Goal: Information Seeking & Learning: Learn about a topic

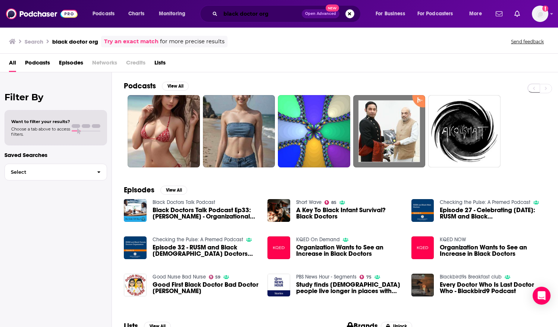
click at [222, 16] on input "black doctor org" at bounding box center [260, 14] width 81 height 12
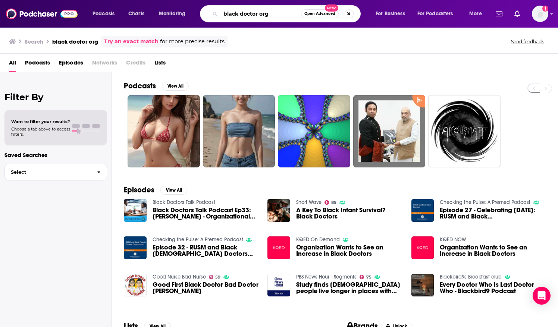
paste input "Renew Life [DEMOGRAPHIC_DATA] Midland"
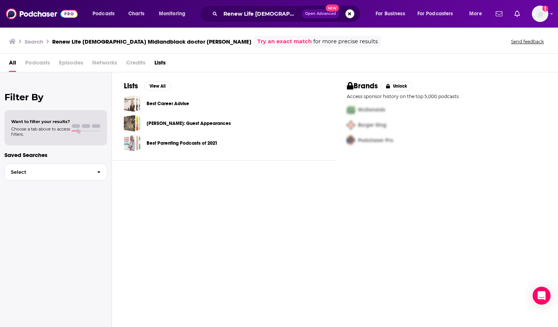
click at [33, 61] on span "Podcasts" at bounding box center [37, 64] width 25 height 15
click at [35, 62] on span "Podcasts" at bounding box center [37, 64] width 25 height 15
click at [272, 13] on input "Renew Life [DEMOGRAPHIC_DATA] Midlandblack doctor [PERSON_NAME]" at bounding box center [260, 14] width 81 height 12
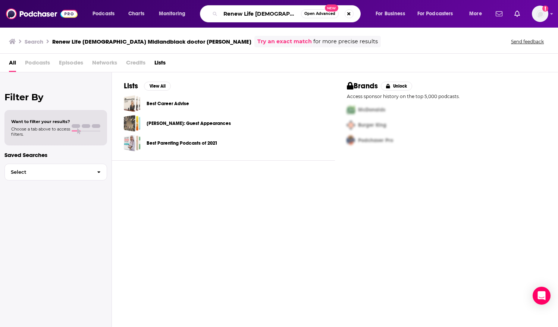
click at [281, 15] on input "Renew Life [DEMOGRAPHIC_DATA] Midlandblack doctor [PERSON_NAME]" at bounding box center [260, 14] width 81 height 12
click at [253, 14] on input "Renew Life [DEMOGRAPHIC_DATA] Midlandblack doctor [PERSON_NAME]" at bounding box center [260, 14] width 81 height 12
drag, startPoint x: 253, startPoint y: 14, endPoint x: 331, endPoint y: 16, distance: 78.0
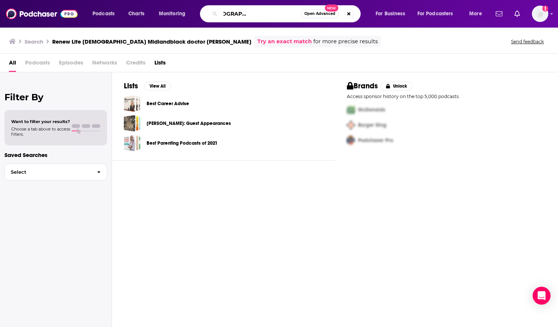
click at [331, 16] on div "Renew Life [DEMOGRAPHIC_DATA] Midland black doctor org Open Advanced New" at bounding box center [280, 13] width 161 height 17
click at [297, 13] on input "Renew Life [DEMOGRAPHIC_DATA] Midland" at bounding box center [260, 14] width 81 height 12
click at [281, 16] on input "Renew Life [DEMOGRAPHIC_DATA] Midland" at bounding box center [260, 14] width 81 height 12
type input "Renew Life [DEMOGRAPHIC_DATA] Midland"
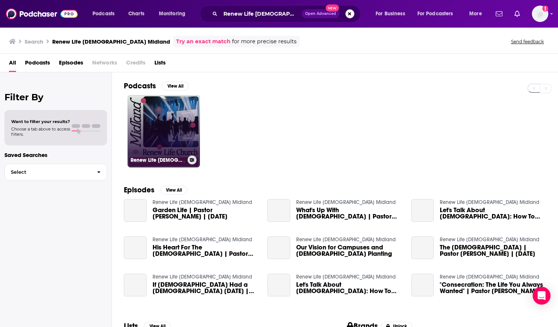
click at [179, 127] on link "Renew Life [DEMOGRAPHIC_DATA] Midland" at bounding box center [163, 131] width 72 height 72
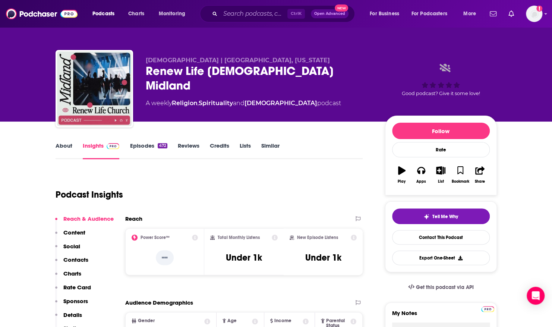
click at [130, 144] on link "Episodes 472" at bounding box center [148, 150] width 37 height 17
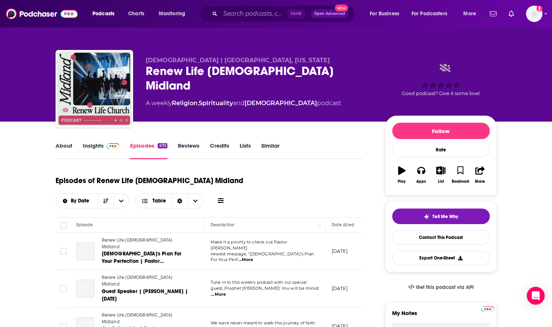
scroll to position [286, 0]
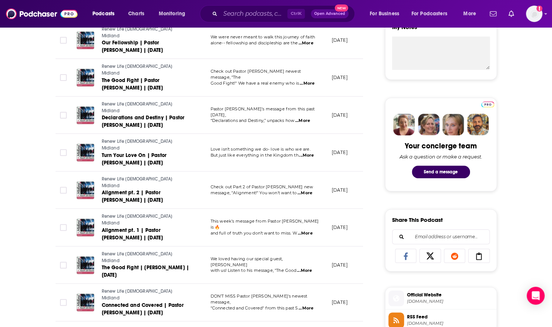
click at [246, 7] on div "Ctrl K Open Advanced New" at bounding box center [277, 13] width 155 height 17
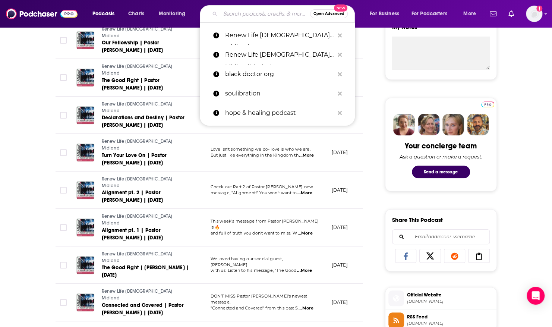
click at [240, 12] on input "Search podcasts, credits, & more..." at bounding box center [265, 14] width 90 height 12
paste input "FPC [GEOGRAPHIC_DATA] [US_STATE]"
type input "FPC [GEOGRAPHIC_DATA] [US_STATE]"
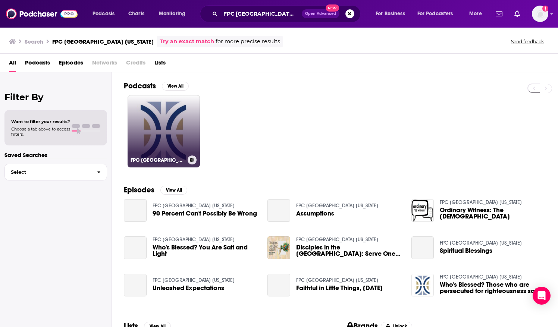
click at [143, 130] on link "FPC [GEOGRAPHIC_DATA] [US_STATE]" at bounding box center [163, 131] width 72 height 72
